Goal: Information Seeking & Learning: Learn about a topic

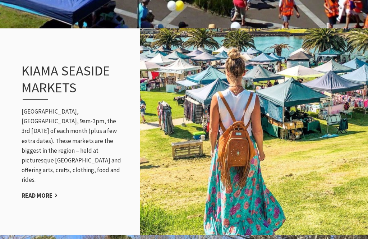
scroll to position [679, 0]
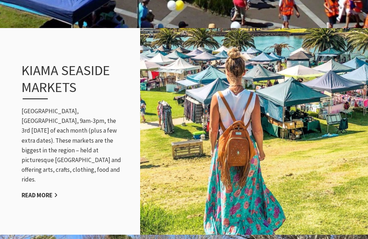
click at [50, 191] on link "Read More" at bounding box center [40, 195] width 36 height 8
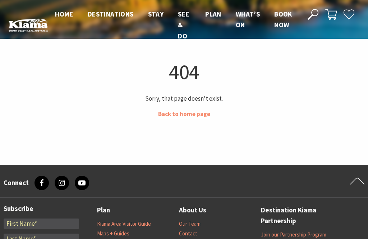
click at [195, 117] on link "Back to home page" at bounding box center [184, 114] width 52 height 8
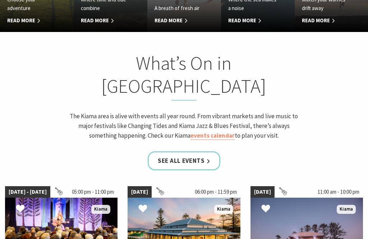
scroll to position [556, 0]
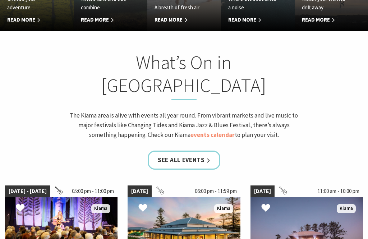
click at [200, 151] on link "See all Events" at bounding box center [184, 160] width 73 height 19
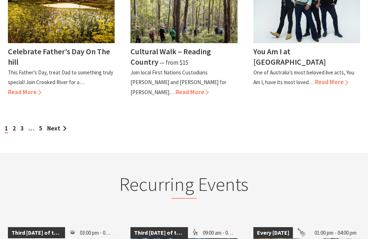
scroll to position [753, 0]
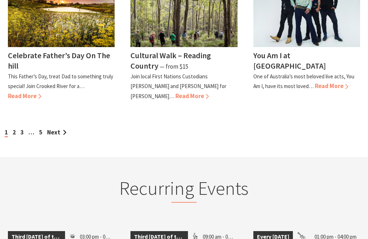
click at [60, 128] on link "Next" at bounding box center [56, 132] width 19 height 8
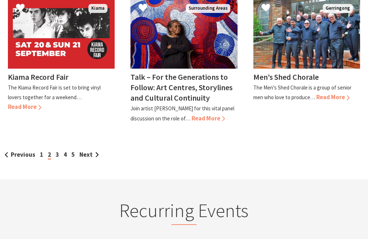
scroll to position [731, 0]
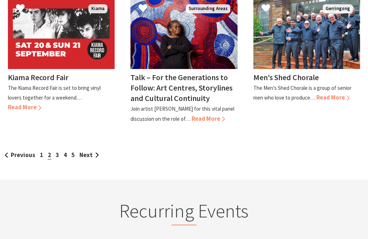
click at [93, 151] on link "Next" at bounding box center [89, 155] width 19 height 8
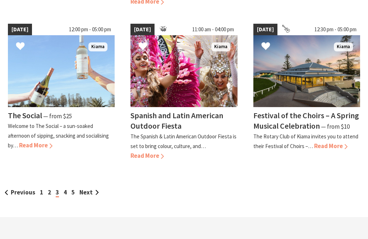
scroll to position [682, 0]
click at [95, 190] on link "Next" at bounding box center [89, 193] width 19 height 8
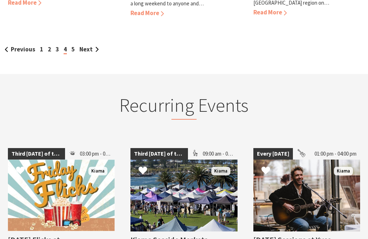
scroll to position [846, 0]
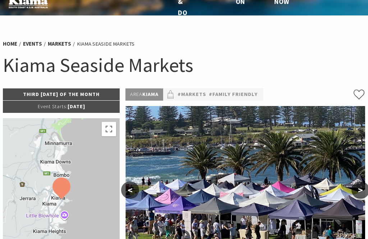
scroll to position [50, 0]
